Goal: Navigation & Orientation: Find specific page/section

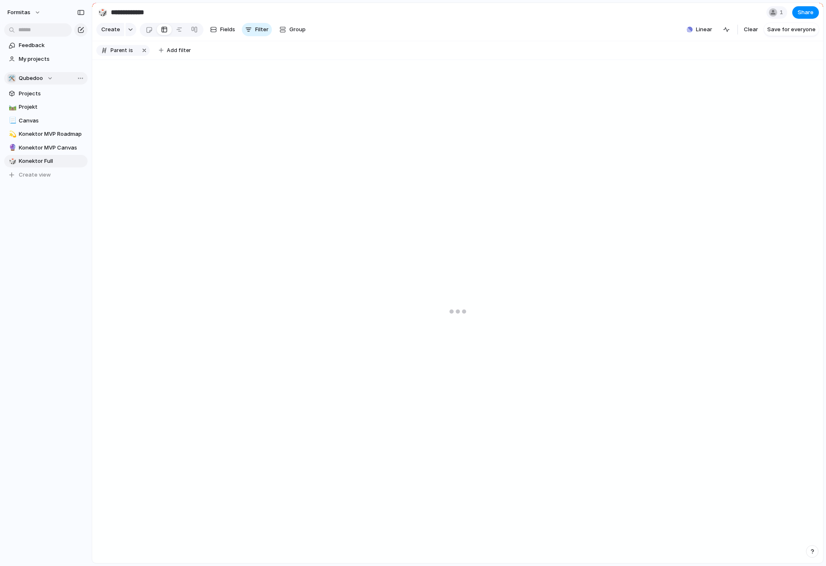
click at [29, 80] on span "Qubedoo" at bounding box center [31, 78] width 24 height 8
click at [48, 113] on span "Formitas" at bounding box center [37, 112] width 23 height 8
click at [35, 120] on span "Prioritization" at bounding box center [52, 121] width 66 height 8
click at [38, 106] on span "Ideas" at bounding box center [52, 107] width 66 height 8
type input "*****"
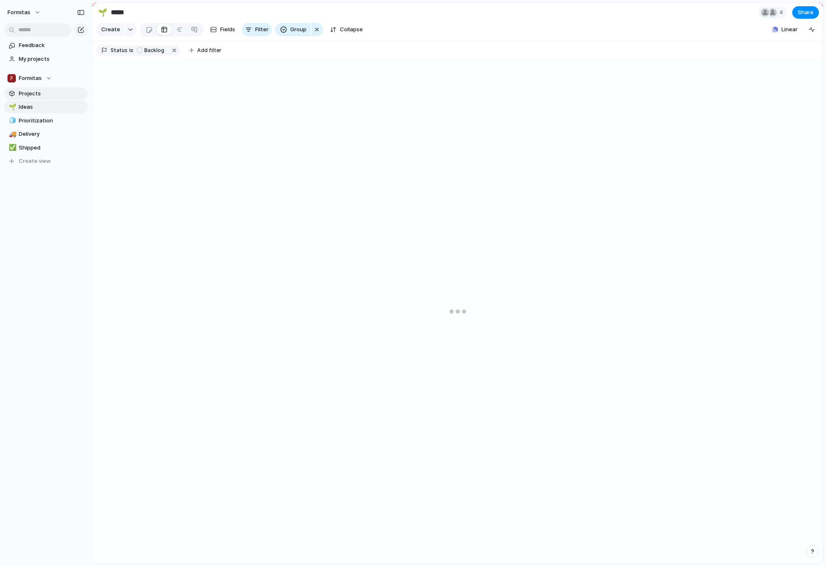
click at [54, 95] on span "Projects" at bounding box center [52, 94] width 66 height 8
click at [48, 146] on span "Shipped" at bounding box center [52, 148] width 66 height 8
click at [178, 56] on button "button" at bounding box center [182, 50] width 11 height 11
click at [46, 77] on div "Formitas" at bounding box center [30, 78] width 44 height 8
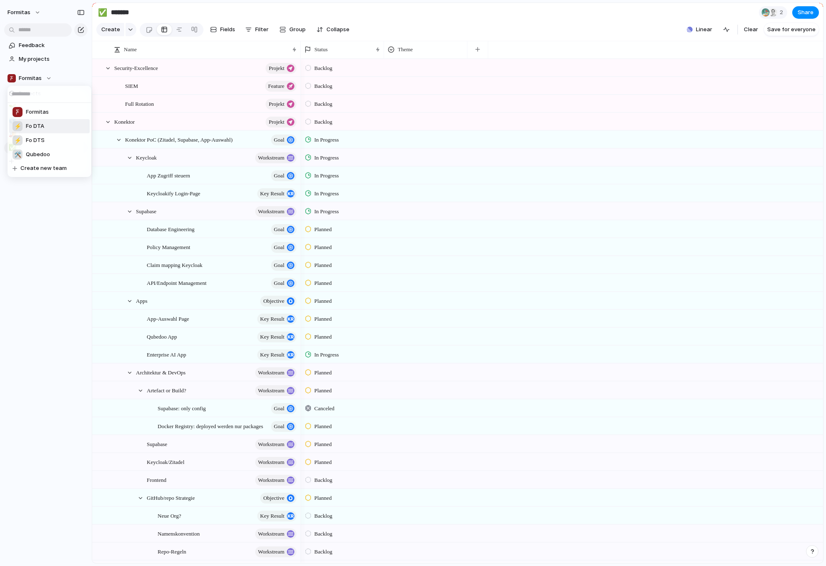
click at [46, 126] on li "⚡ Fo DTA" at bounding box center [49, 126] width 80 height 14
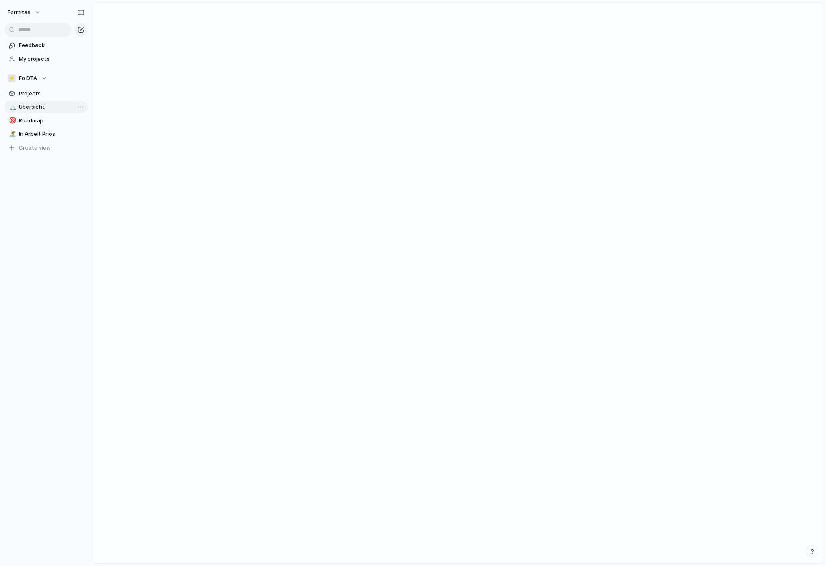
click at [34, 110] on span "Übersicht" at bounding box center [52, 107] width 66 height 8
click at [42, 123] on span "Roadmap" at bounding box center [52, 121] width 66 height 8
click at [38, 135] on span "In Arbeit Prios" at bounding box center [52, 134] width 66 height 8
click at [32, 109] on span "Übersicht" at bounding box center [52, 107] width 66 height 8
click at [32, 95] on span "Projects" at bounding box center [52, 94] width 66 height 8
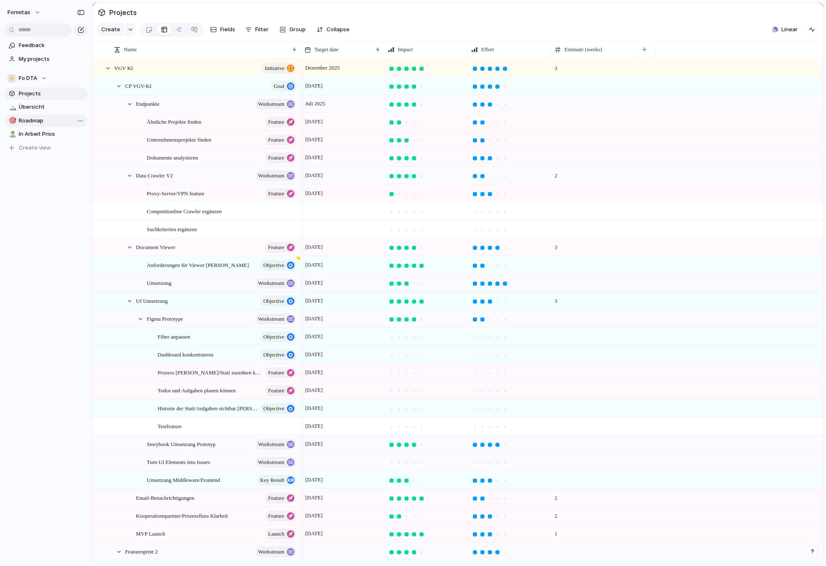
click at [35, 122] on span "Roadmap" at bounding box center [52, 121] width 66 height 8
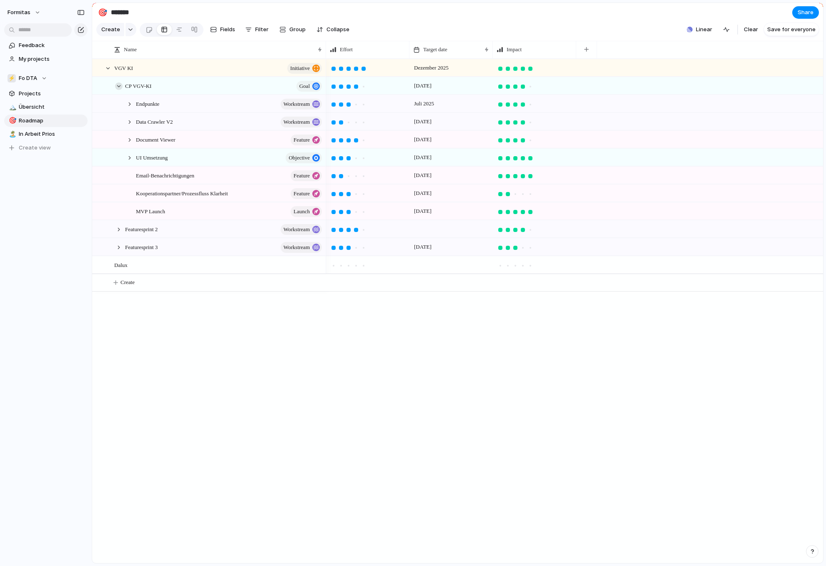
click at [117, 90] on div at bounding box center [119, 87] width 8 height 8
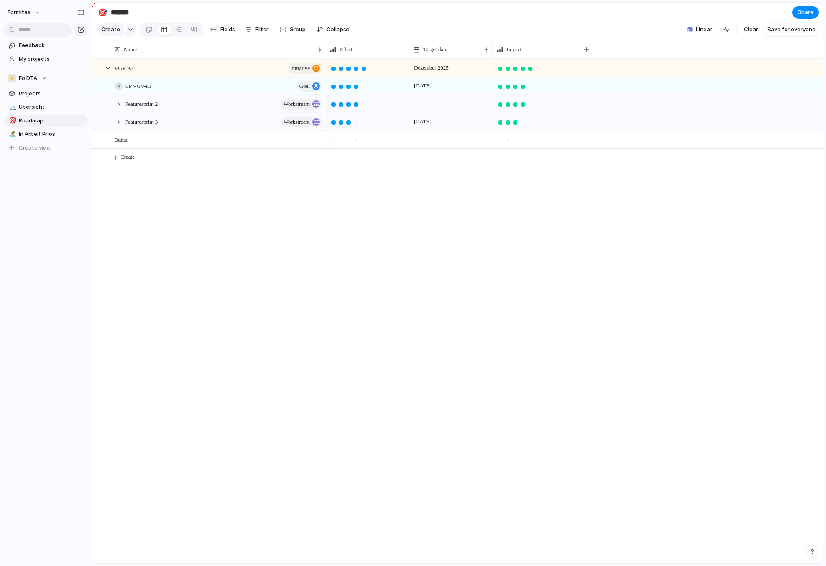
click at [117, 90] on div at bounding box center [119, 87] width 8 height 8
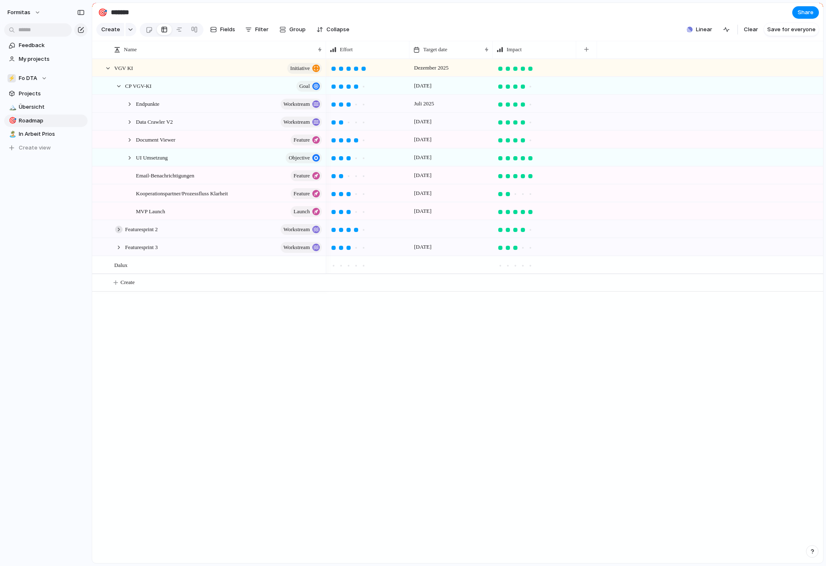
click at [116, 233] on div at bounding box center [119, 230] width 8 height 8
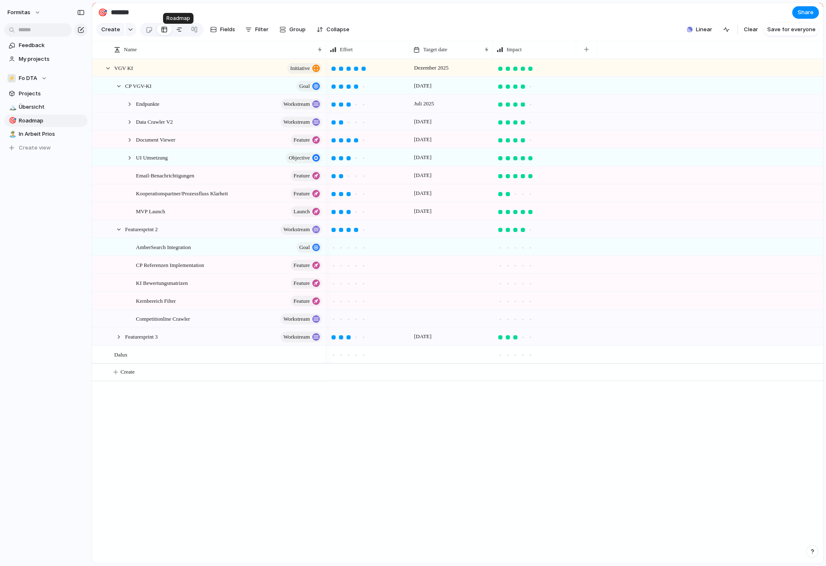
click at [179, 29] on div at bounding box center [179, 29] width 7 height 13
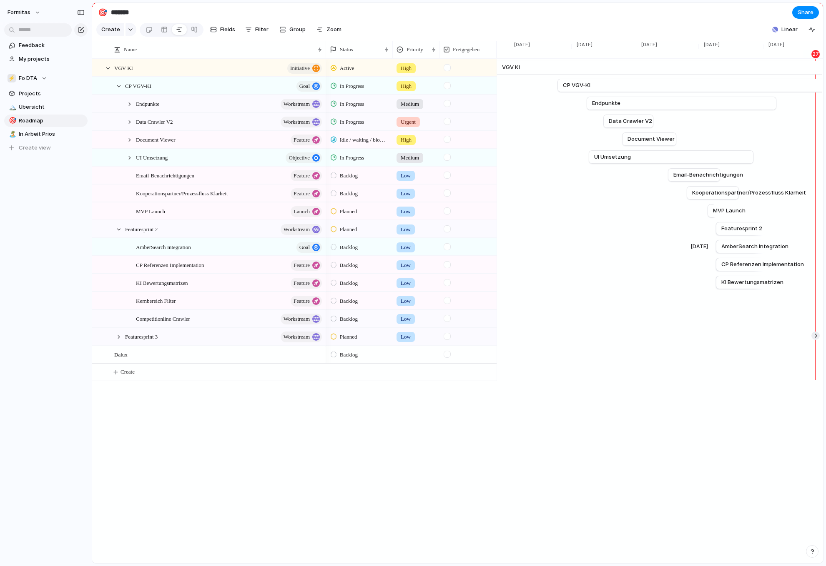
scroll to position [0, 2044]
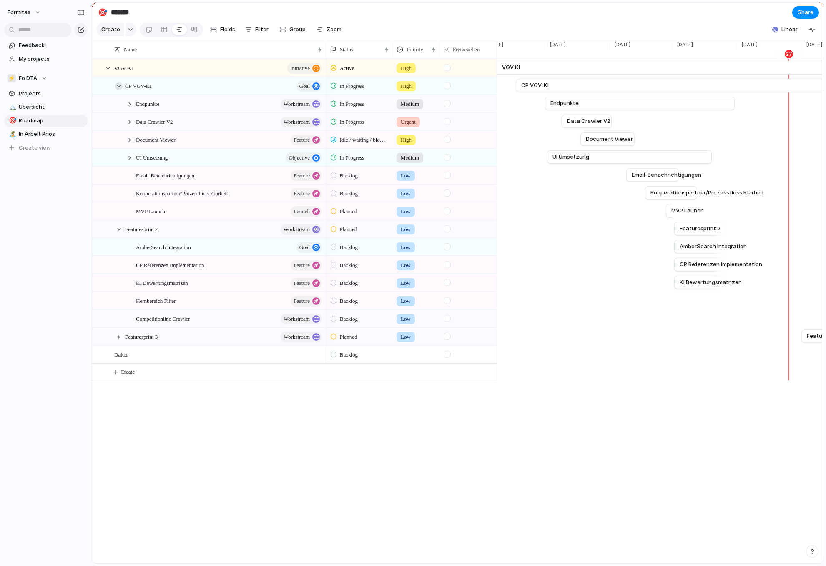
click at [120, 90] on div at bounding box center [119, 87] width 8 height 8
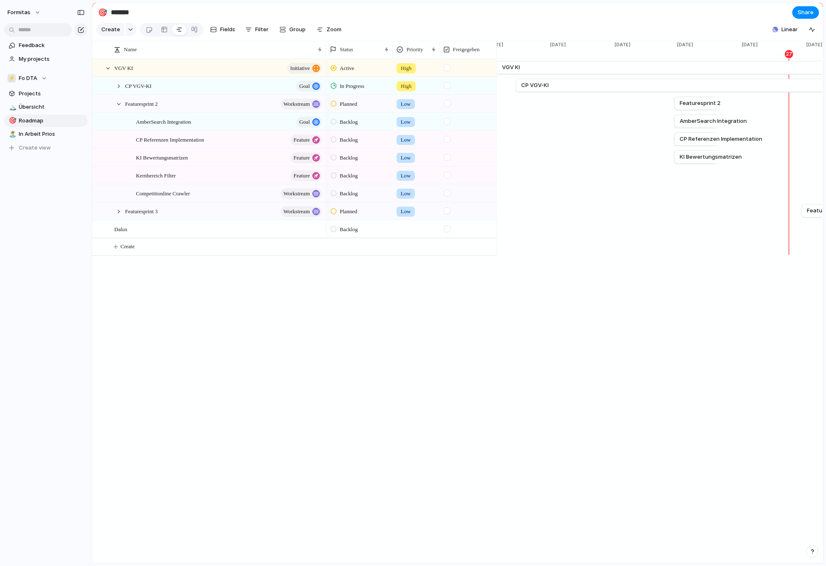
click at [121, 113] on div "Featuresprint 2 workstream" at bounding box center [219, 103] width 211 height 17
click at [123, 110] on div "Featuresprint 2 workstream" at bounding box center [219, 103] width 211 height 17
click at [121, 108] on div at bounding box center [119, 104] width 8 height 8
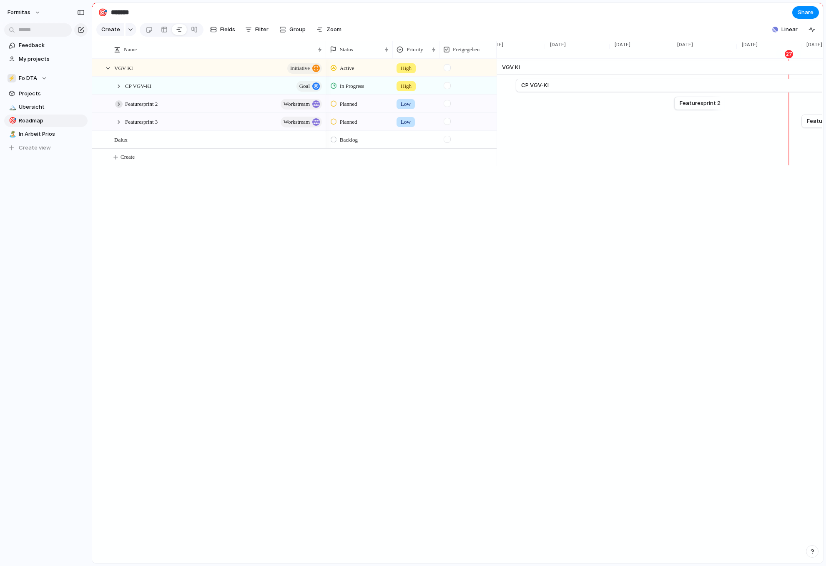
click at [122, 108] on div at bounding box center [119, 104] width 8 height 8
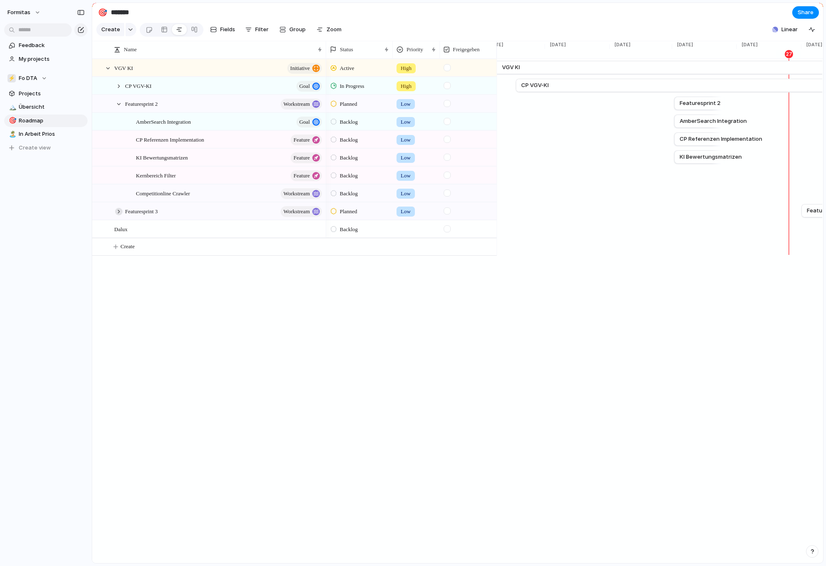
click at [119, 215] on div at bounding box center [119, 212] width 8 height 8
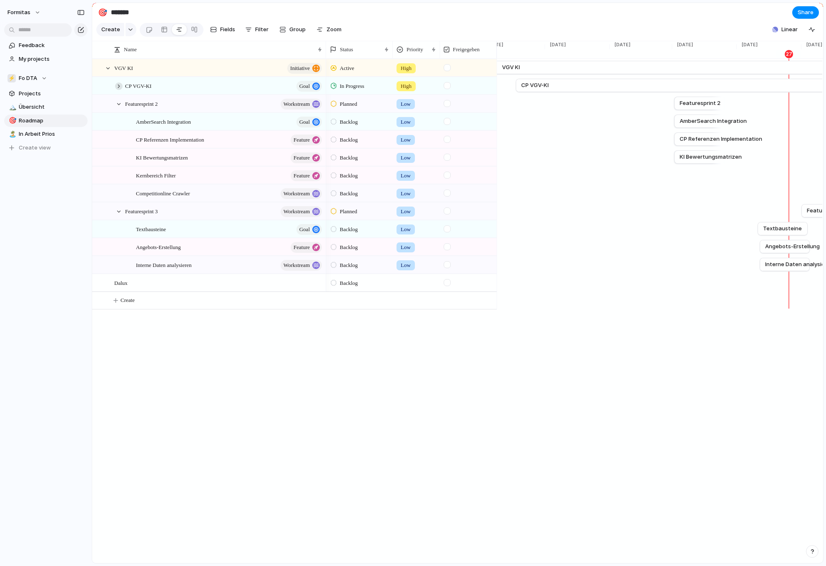
click at [119, 90] on div at bounding box center [119, 87] width 8 height 8
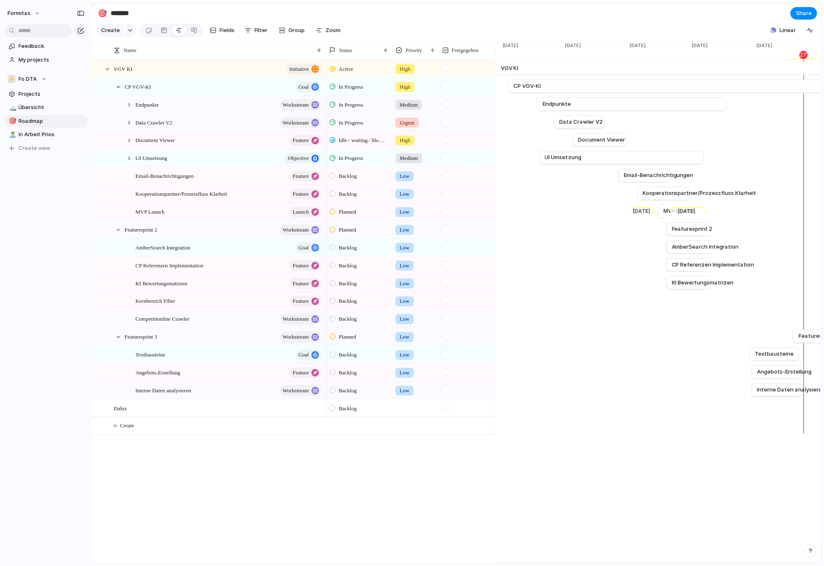
scroll to position [0, 2003]
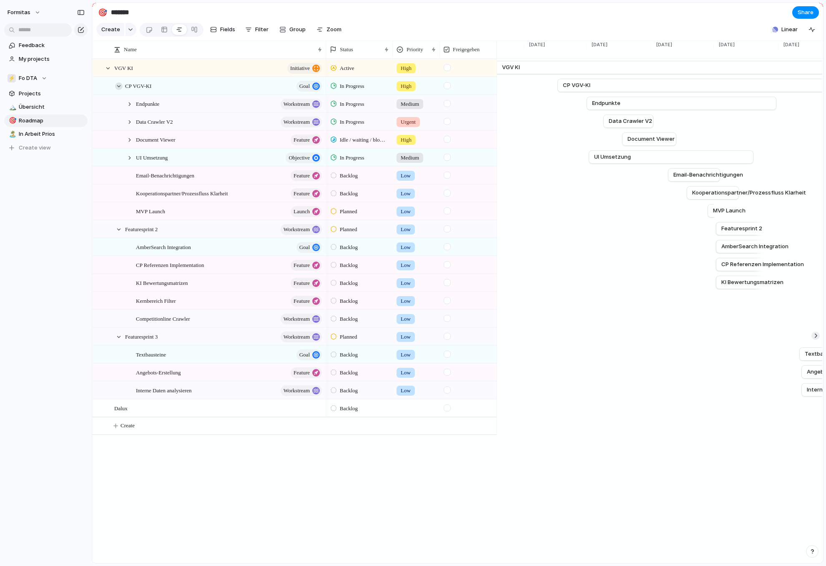
click at [118, 90] on div at bounding box center [119, 87] width 8 height 8
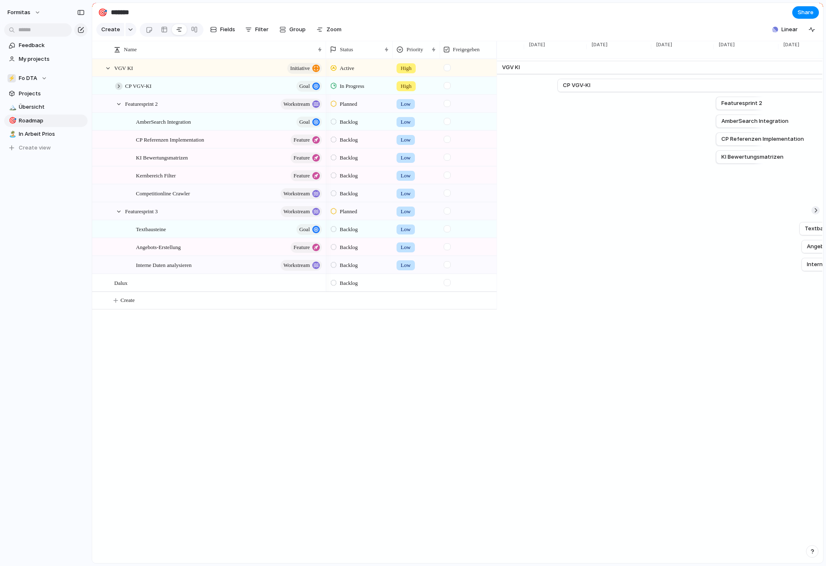
click at [117, 90] on div at bounding box center [119, 87] width 8 height 8
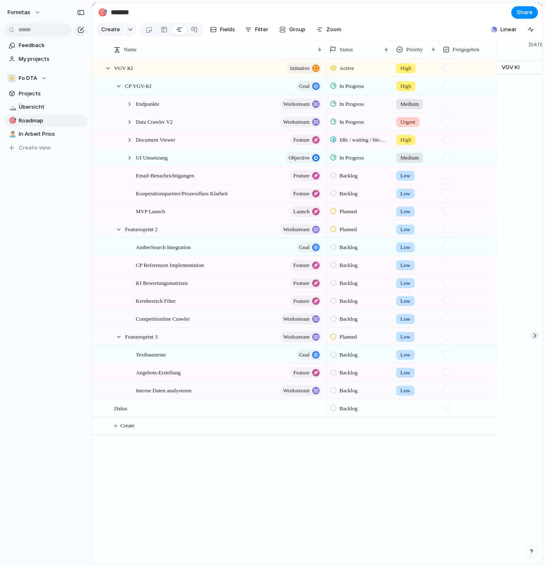
click at [213, 521] on div "Name Status Priority Freigegeben VGV KI initiative CP VGV-KI goal Featuresprint…" at bounding box center [294, 418] width 404 height 719
click at [59, 301] on div "Formitas Feedback My projects ⚡ Fo DTA Projects 🏔️ Übersicht 🎯 Roadmap 🏝️ In Ar…" at bounding box center [46, 283] width 92 height 566
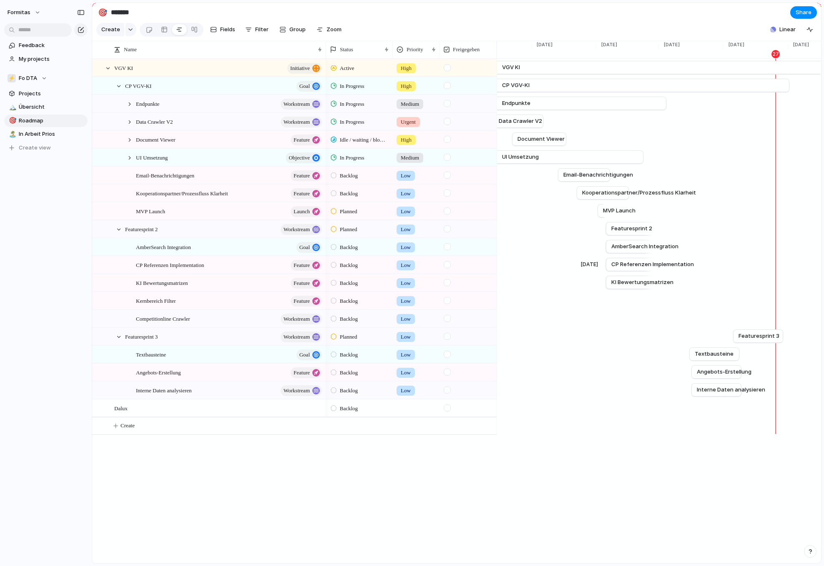
scroll to position [0, 2253]
